Goal: Information Seeking & Learning: Learn about a topic

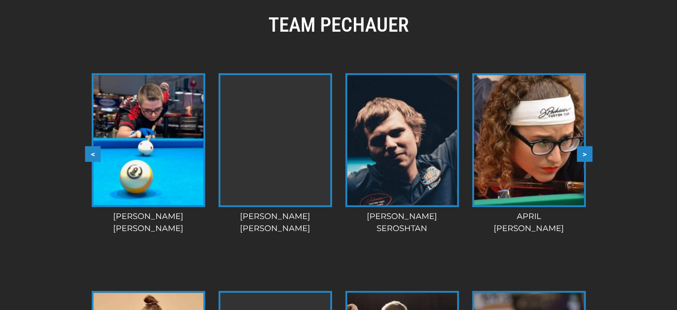
scroll to position [820, 0]
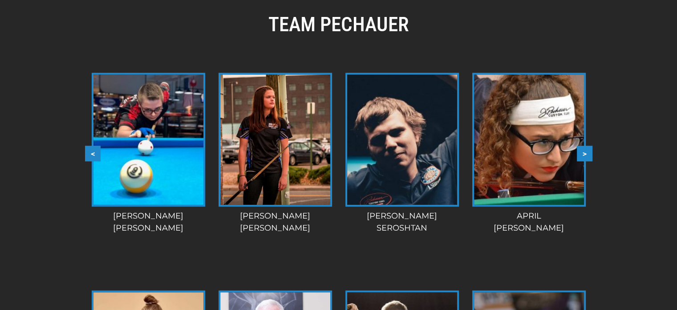
click at [577, 155] on button ">" at bounding box center [585, 154] width 16 height 16
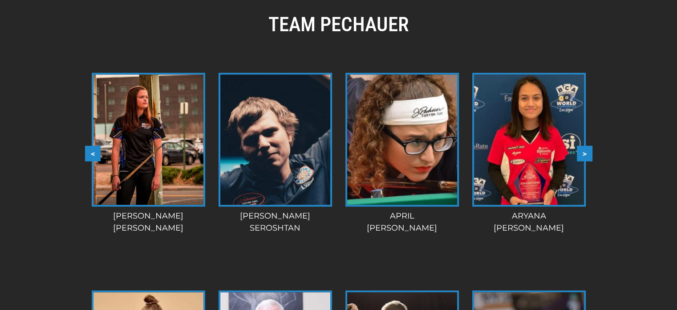
click at [584, 153] on button ">" at bounding box center [585, 154] width 16 height 16
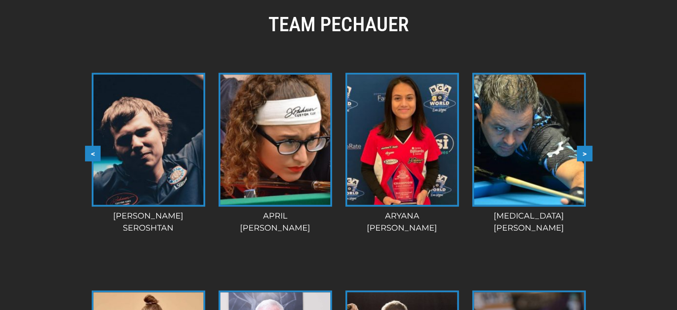
click at [583, 153] on button ">" at bounding box center [585, 154] width 16 height 16
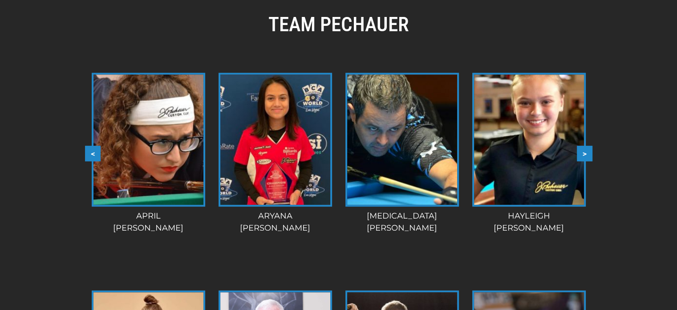
click at [583, 153] on button ">" at bounding box center [585, 154] width 16 height 16
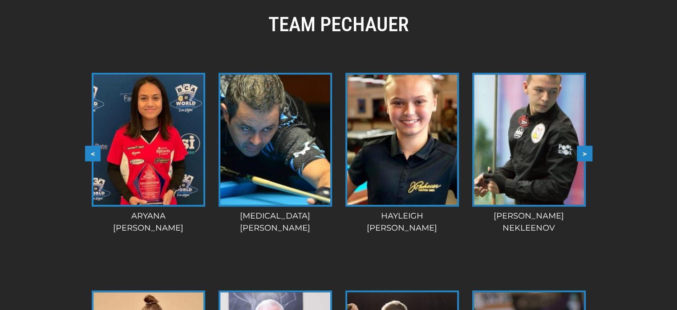
click at [584, 153] on button ">" at bounding box center [585, 154] width 16 height 16
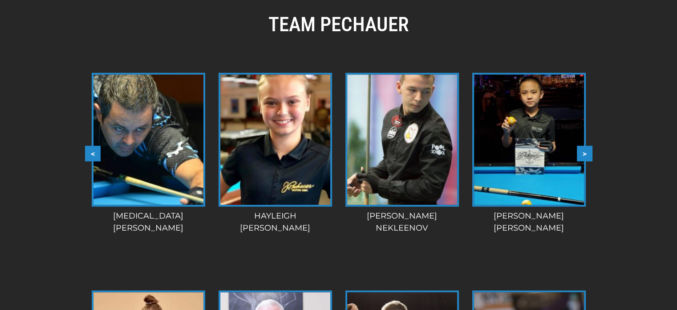
click at [583, 153] on button ">" at bounding box center [585, 154] width 16 height 16
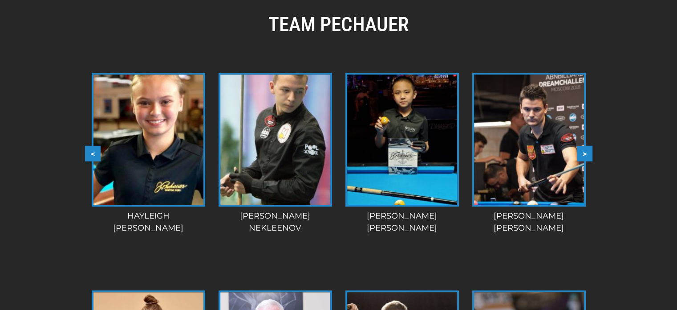
click at [583, 153] on button ">" at bounding box center [585, 154] width 16 height 16
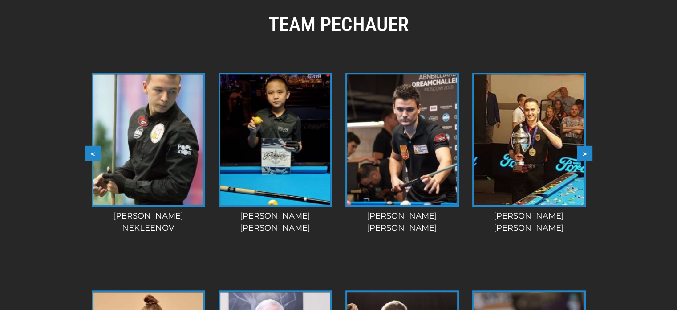
click at [584, 152] on button ">" at bounding box center [585, 154] width 16 height 16
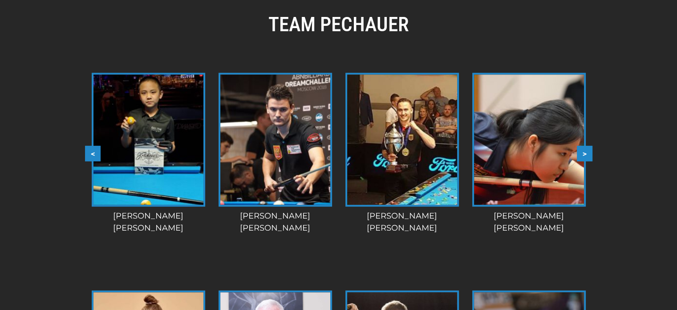
click at [584, 152] on button ">" at bounding box center [585, 154] width 16 height 16
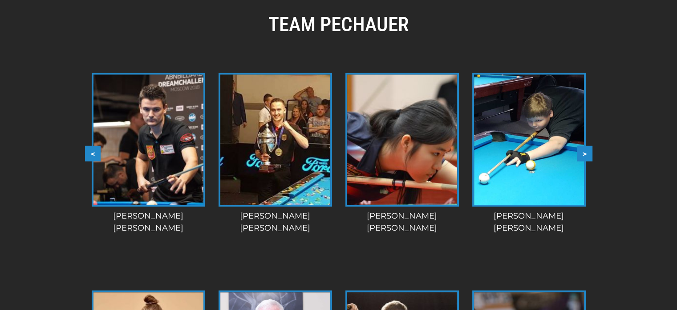
click at [584, 152] on button ">" at bounding box center [585, 154] width 16 height 16
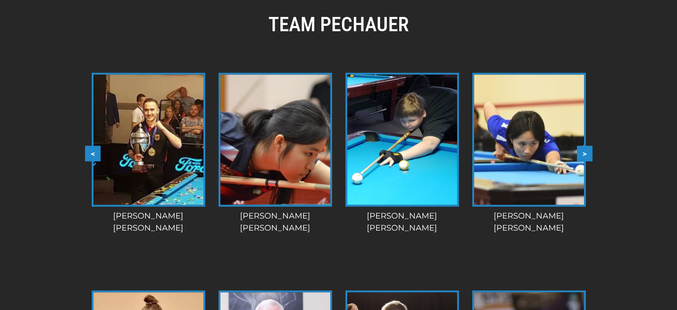
click at [585, 152] on button ">" at bounding box center [585, 154] width 16 height 16
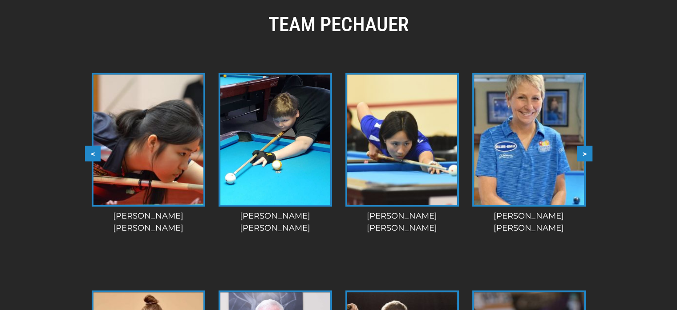
click at [585, 152] on button ">" at bounding box center [585, 154] width 16 height 16
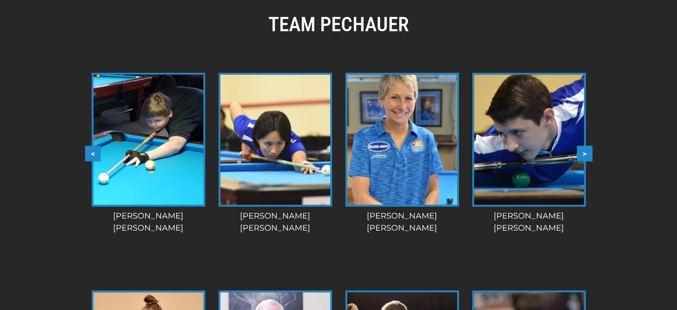
click at [585, 152] on button ">" at bounding box center [585, 154] width 16 height 16
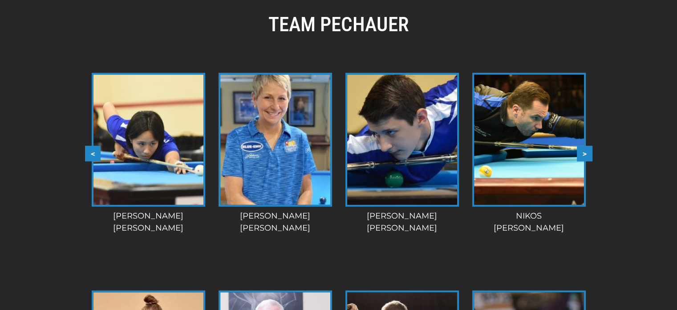
click at [585, 152] on button ">" at bounding box center [585, 154] width 16 height 16
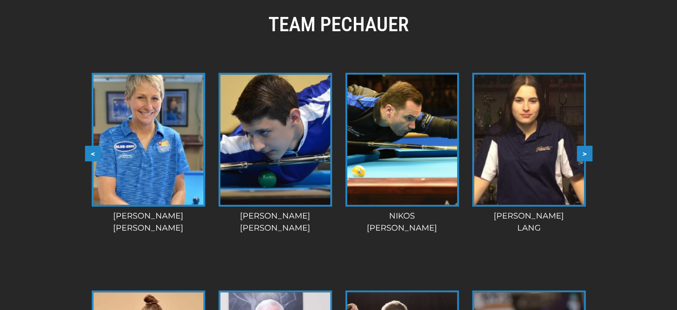
click at [584, 152] on button ">" at bounding box center [585, 154] width 16 height 16
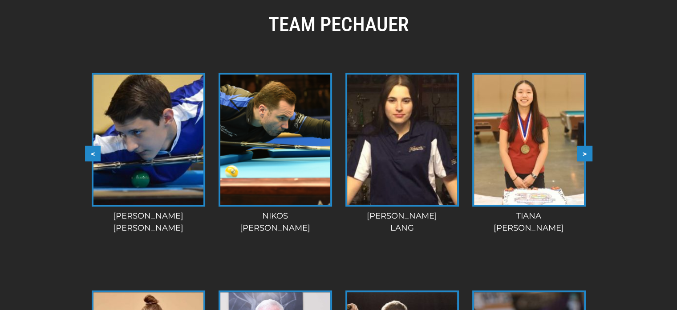
click at [585, 152] on button ">" at bounding box center [585, 154] width 16 height 16
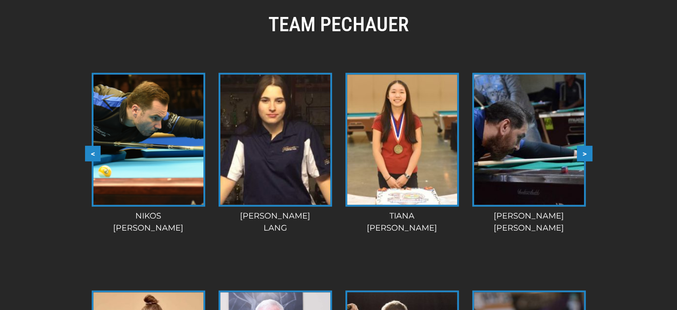
click at [585, 152] on button ">" at bounding box center [585, 154] width 16 height 16
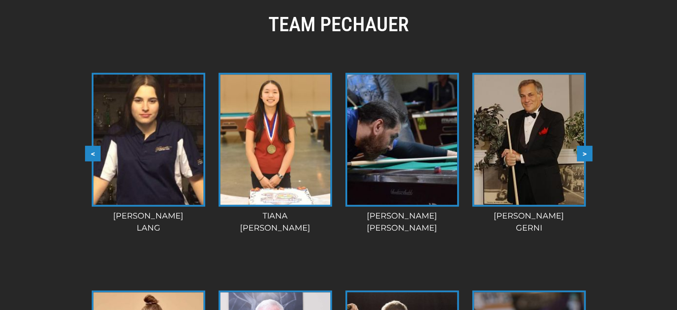
click at [585, 152] on button ">" at bounding box center [585, 154] width 16 height 16
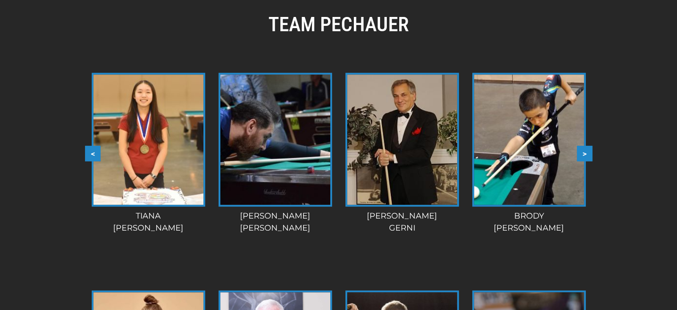
click at [585, 152] on button ">" at bounding box center [585, 154] width 16 height 16
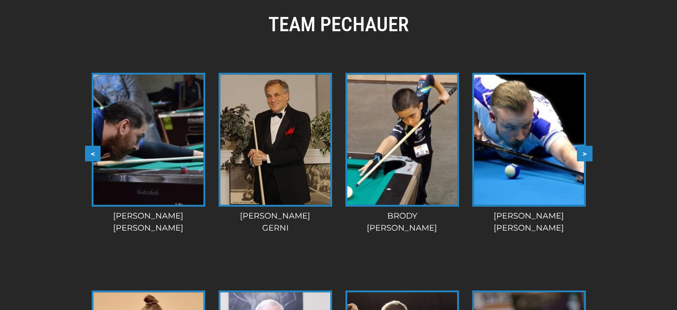
click at [584, 152] on button ">" at bounding box center [585, 154] width 16 height 16
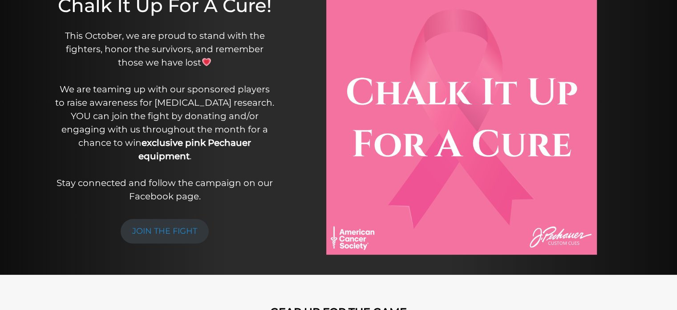
scroll to position [0, 0]
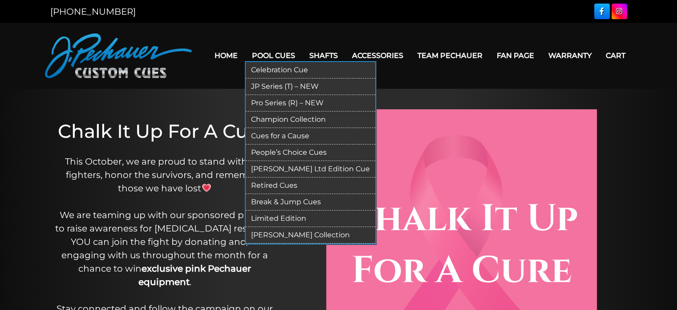
click at [283, 62] on link "Celebration Cue" at bounding box center [311, 70] width 130 height 16
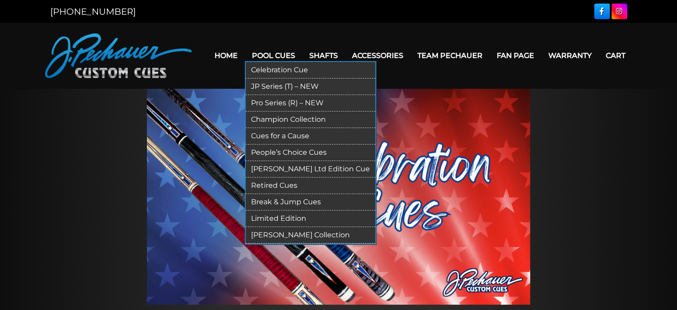
click at [282, 86] on link "JP Series (T) – NEW" at bounding box center [311, 86] width 130 height 16
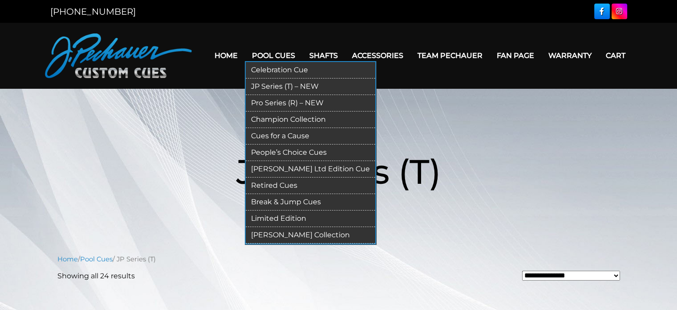
click at [284, 96] on link "Pro Series (R) – NEW" at bounding box center [311, 103] width 130 height 16
click at [285, 116] on link "Champion Collection" at bounding box center [311, 119] width 130 height 16
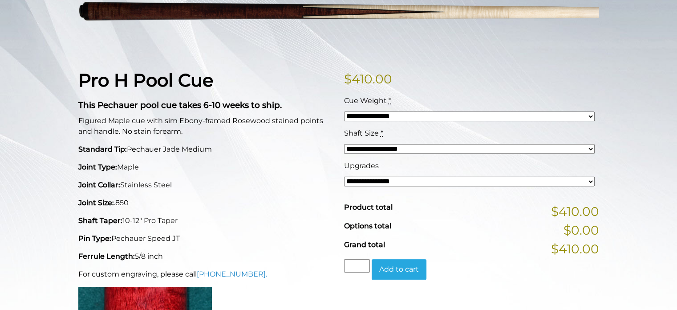
scroll to position [160, 0]
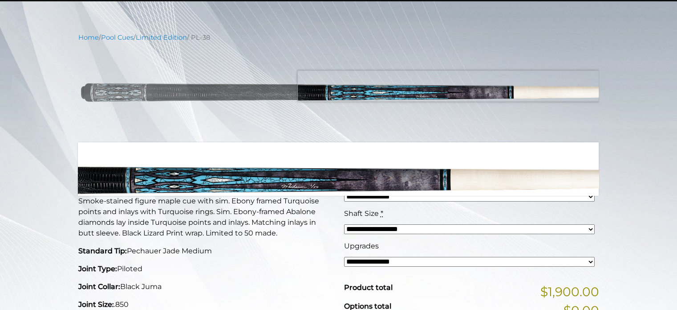
scroll to position [90, 0]
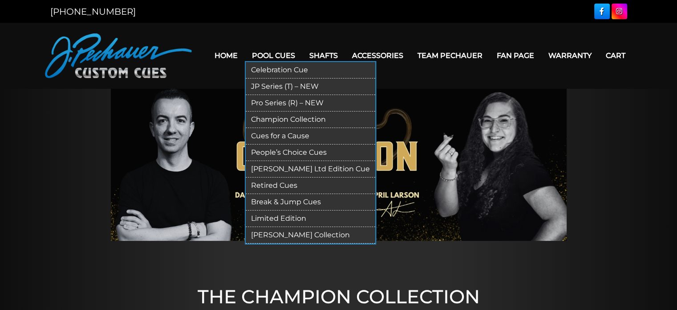
click at [290, 135] on link "Cues for a Cause" at bounding box center [311, 136] width 130 height 16
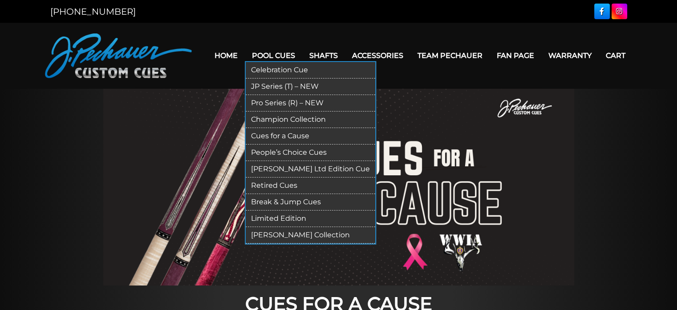
click at [289, 148] on link "People’s Choice Cues" at bounding box center [311, 152] width 130 height 16
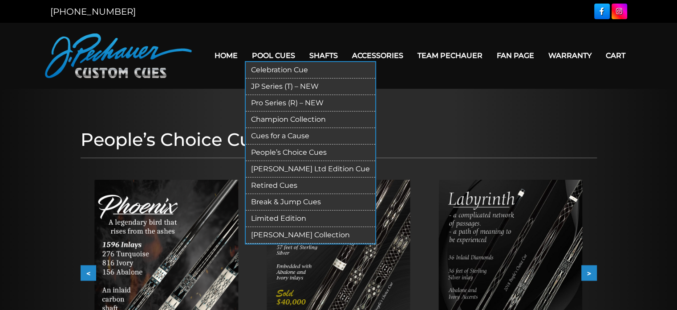
click at [291, 165] on link "[PERSON_NAME] Ltd Edition Cue" at bounding box center [311, 169] width 130 height 16
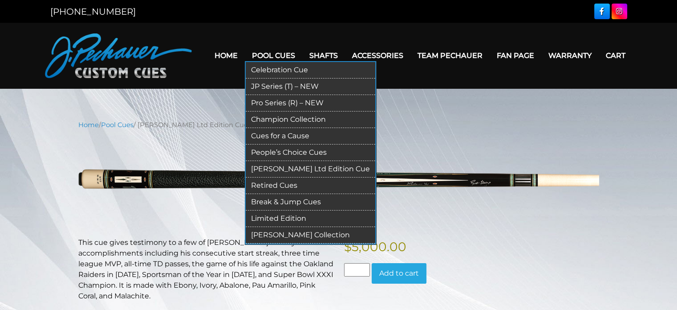
click at [276, 216] on link "Limited Edition" at bounding box center [311, 218] width 130 height 16
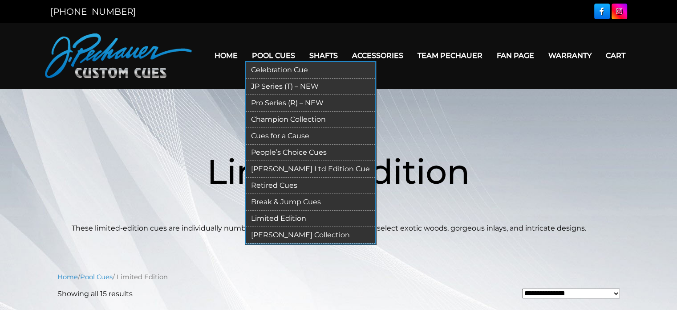
click at [280, 55] on link "Pool Cues" at bounding box center [273, 55] width 57 height 23
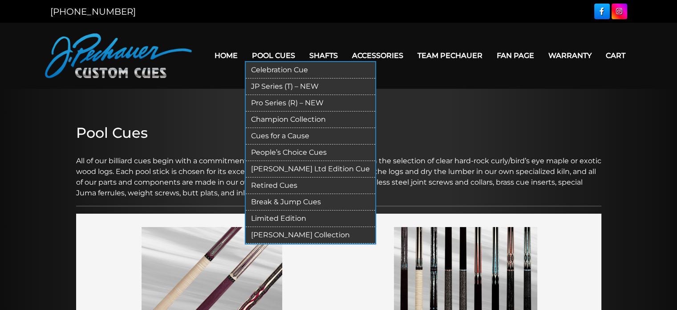
click at [297, 237] on link "[PERSON_NAME] Collection" at bounding box center [311, 235] width 130 height 16
